Goal: Information Seeking & Learning: Learn about a topic

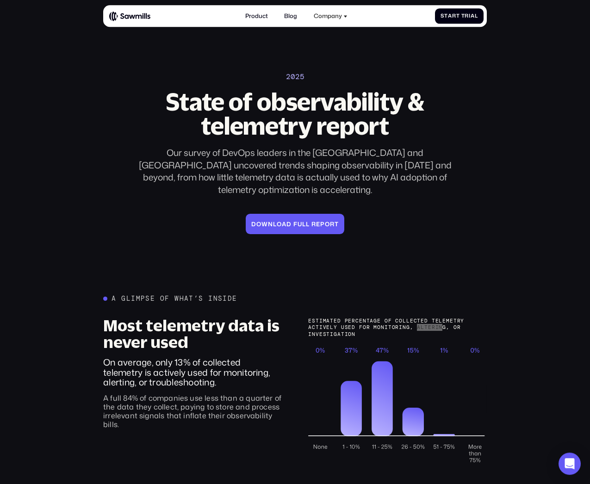
scroll to position [44, 0]
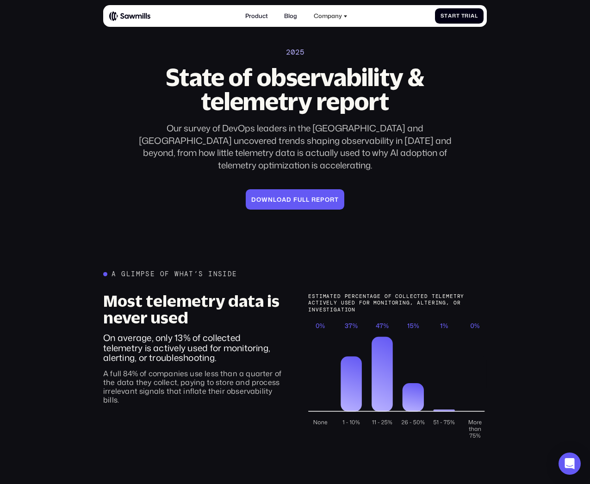
click at [356, 293] on div "Estimated percentage of collected telemetry actively used for monitoring, Alter…" at bounding box center [397, 303] width 179 height 20
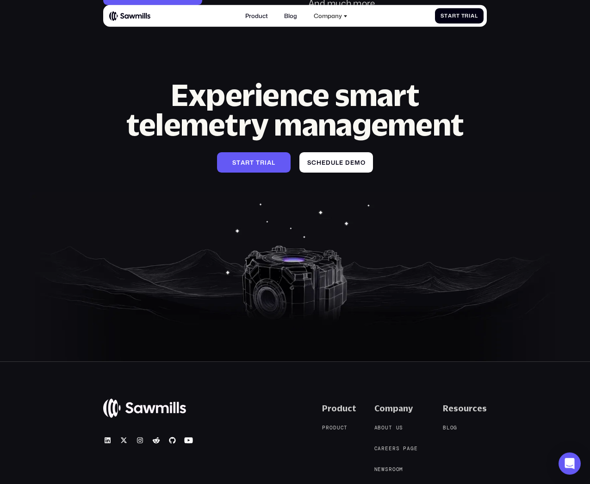
scroll to position [1554, 0]
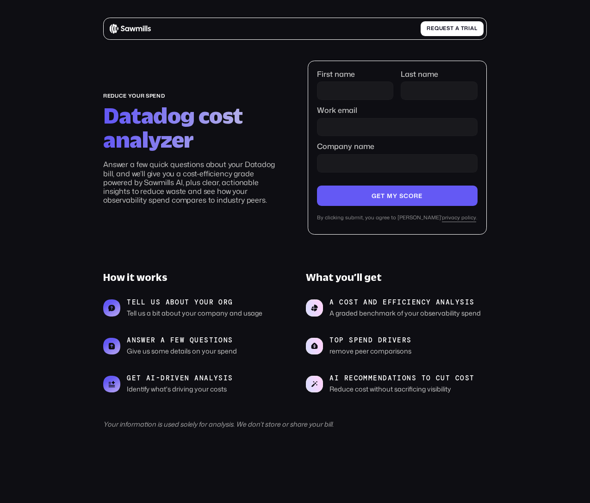
click at [531, 124] on section "reduce your spend Datadog cost analyzer Answer a few quick questions about your…" at bounding box center [295, 245] width 590 height 455
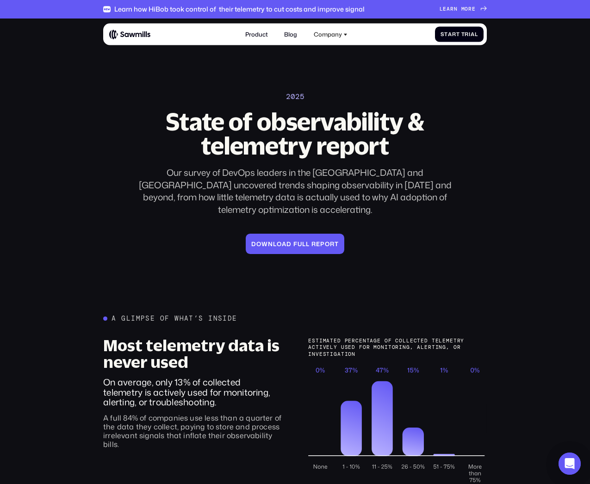
click at [336, 10] on div "Learn how HiBob took control of their telemetry to cut costs and improve signal" at bounding box center [239, 9] width 250 height 8
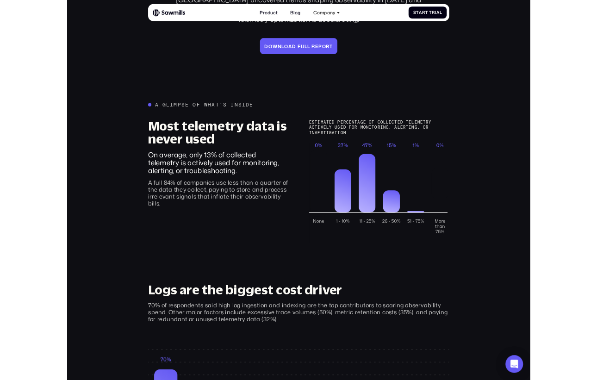
scroll to position [229, 0]
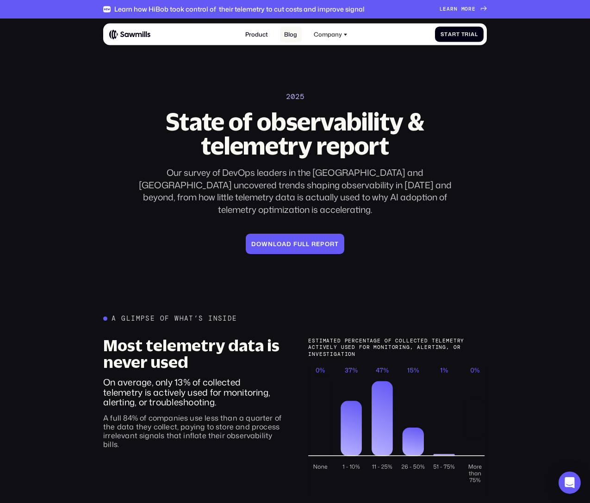
click at [292, 31] on link "Blog" at bounding box center [291, 34] width 22 height 16
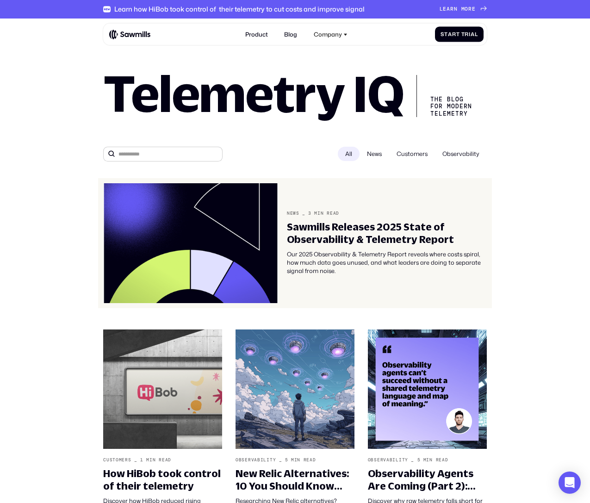
click at [364, 270] on div "Our 2025 Observability & Telemetry Report reveals where costs spiral, how much …" at bounding box center [387, 262] width 200 height 25
click at [344, 256] on div "Our 2025 Observability & Telemetry Report reveals where costs spiral, how much …" at bounding box center [387, 262] width 200 height 25
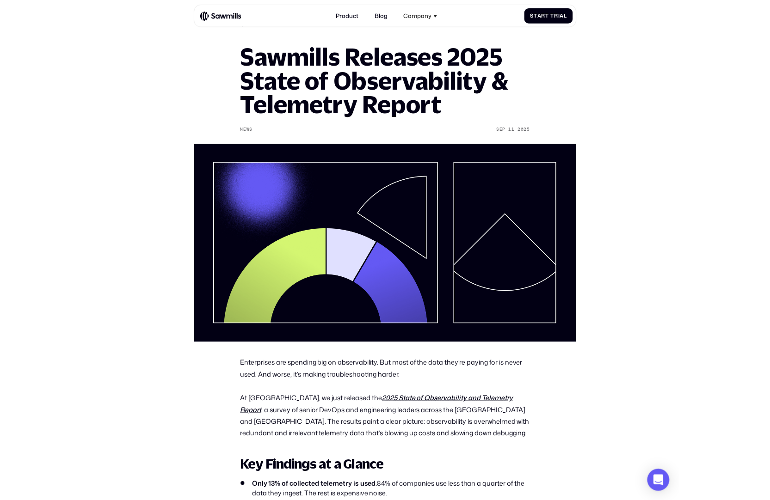
scroll to position [74, 0]
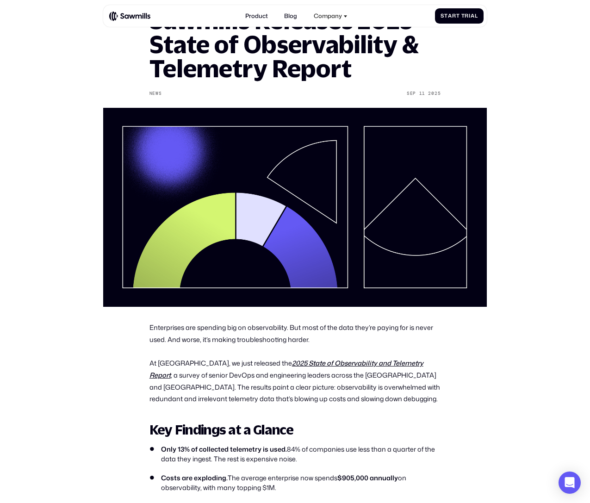
click at [279, 339] on p "Enterprises are spending big on observability. But most of the data they’re pay…" at bounding box center [294, 333] width 291 height 24
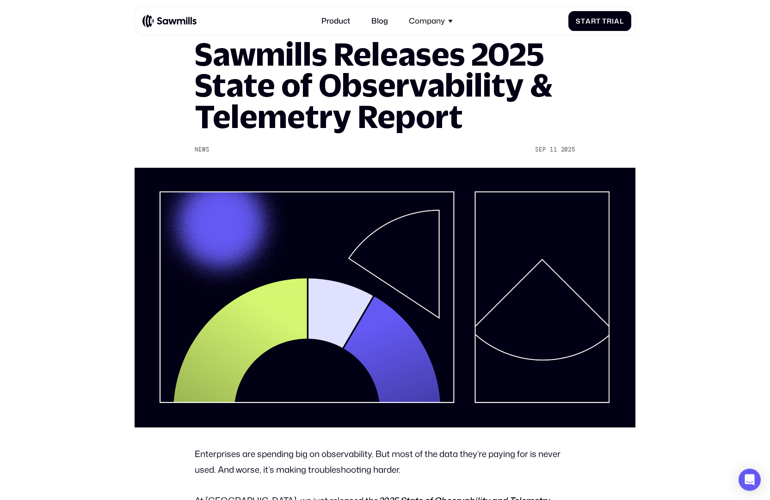
scroll to position [59, 0]
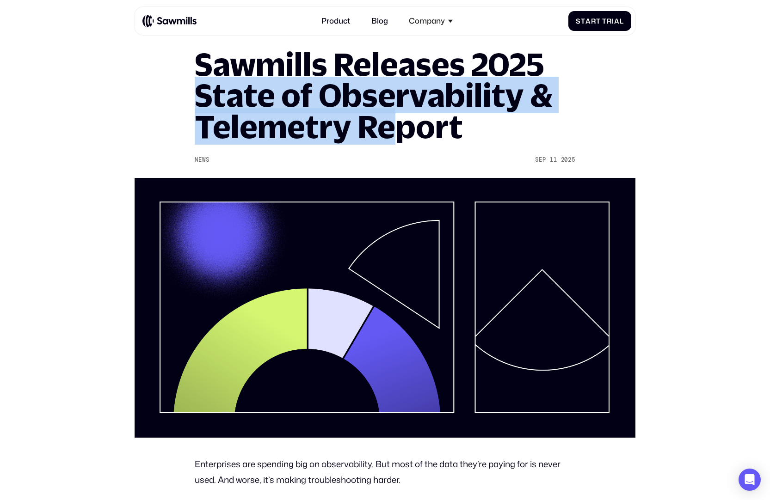
drag, startPoint x: 203, startPoint y: 102, endPoint x: 456, endPoint y: 162, distance: 260.0
click at [424, 142] on h1 "Sawmills Releases 2025 State of Observability & Telemetry Report" at bounding box center [385, 95] width 380 height 93
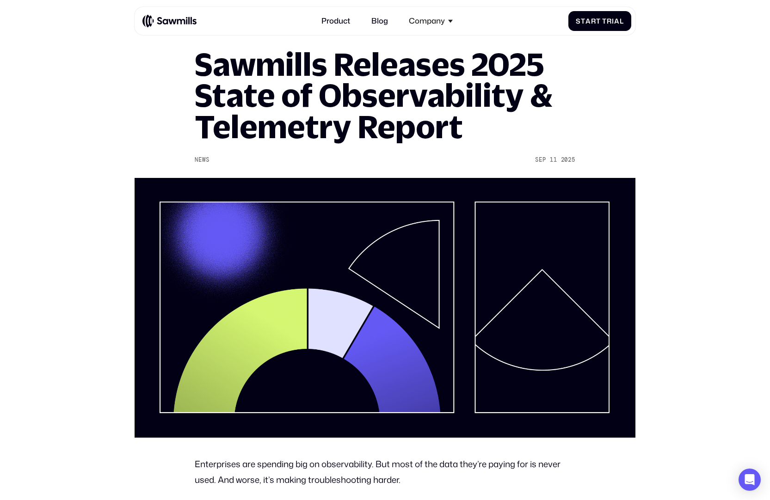
drag, startPoint x: 458, startPoint y: 158, endPoint x: 450, endPoint y: 138, distance: 21.4
click at [460, 157] on div "All posts Sawmills Releases 2025 State of Observability & Telemetry Report News…" at bounding box center [385, 228] width 380 height 419
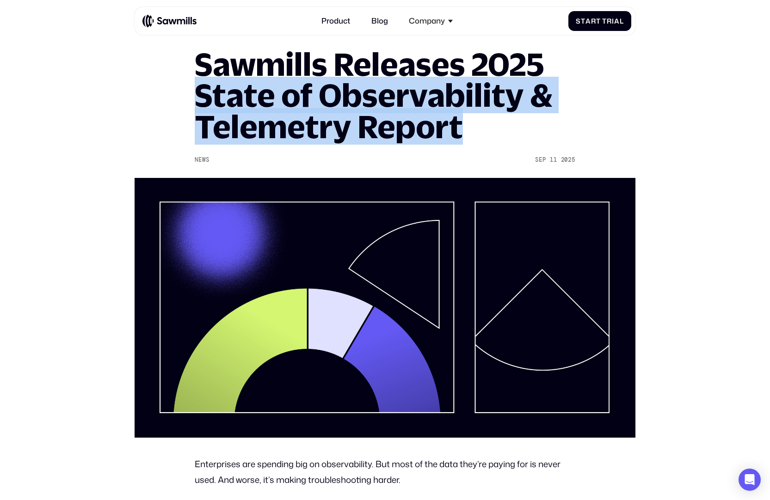
drag, startPoint x: 458, startPoint y: 131, endPoint x: 191, endPoint y: 102, distance: 268.8
copy h1 "State of Observability & Telemetry Report"
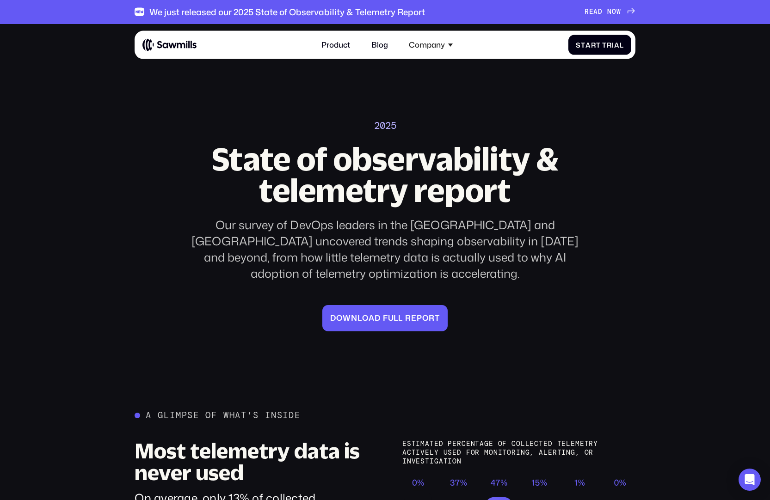
click at [621, 9] on span "W" at bounding box center [618, 12] width 5 height 8
click at [598, 12] on span "A" at bounding box center [595, 12] width 5 height 8
